Goal: Information Seeking & Learning: Learn about a topic

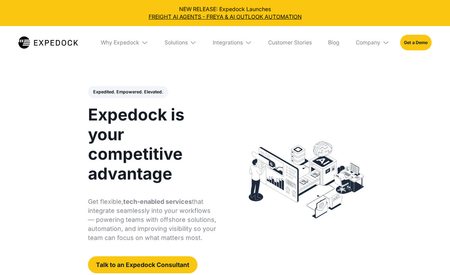
select select
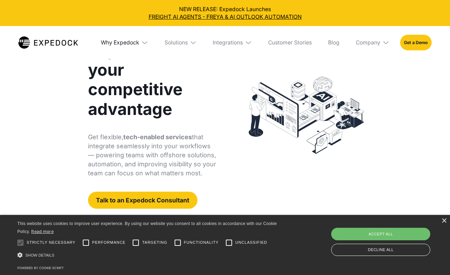
click at [128, 41] on div "Why Expedock" at bounding box center [120, 42] width 38 height 7
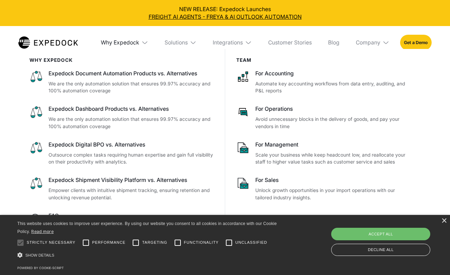
scroll to position [65, 0]
click at [348, 231] on div "Accept all" at bounding box center [380, 233] width 99 height 12
checkbox input "true"
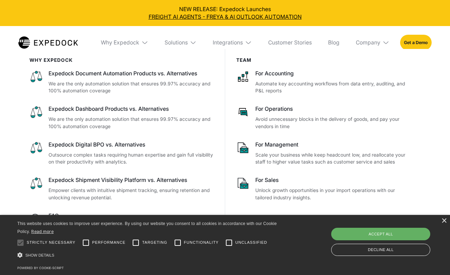
checkbox input "true"
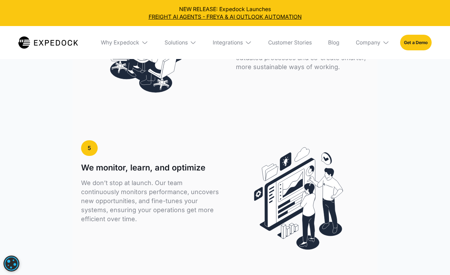
scroll to position [1749, 0]
click at [231, 41] on div "Integrations" at bounding box center [228, 42] width 30 height 7
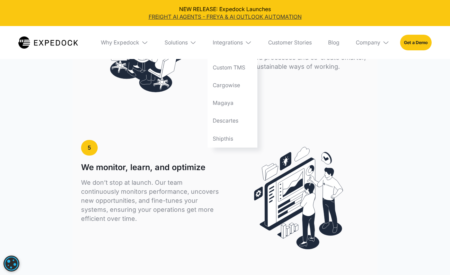
click at [237, 17] on link "FREIGHT AI AGENTS - FREYA & AI OUTLOOK AUTOMATION" at bounding box center [226, 17] width 440 height 8
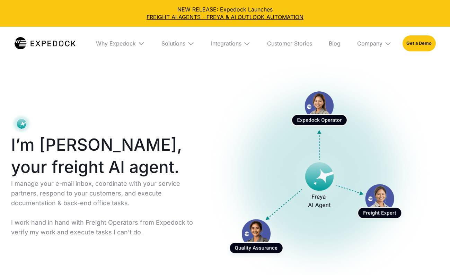
select select
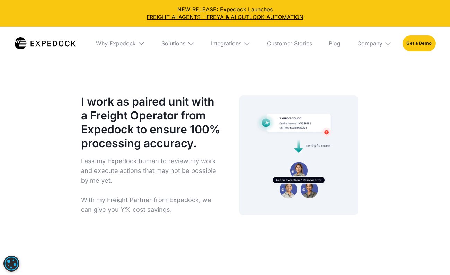
scroll to position [3256, 0]
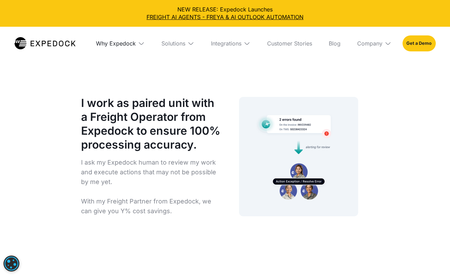
click at [127, 43] on div "Why Expedock" at bounding box center [116, 43] width 40 height 7
